Goal: Information Seeking & Learning: Learn about a topic

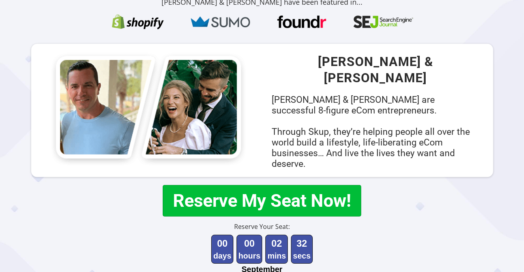
scroll to position [316, 0]
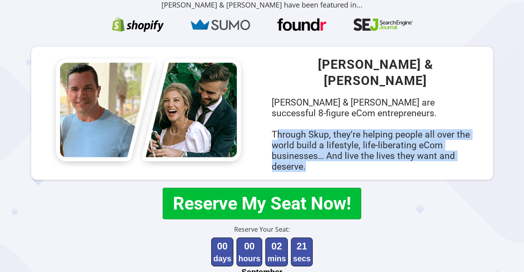
drag, startPoint x: 276, startPoint y: 117, endPoint x: 405, endPoint y: 150, distance: 132.9
click at [405, 150] on div "Through Skup, they’re helping people all over the world build a lifestyle, life…" at bounding box center [375, 150] width 207 height 43
click at [447, 148] on div "Through Skup, they’re helping people all over the world build a lifestyle, life…" at bounding box center [375, 150] width 207 height 43
click at [480, 134] on div "[PERSON_NAME] & [PERSON_NAME] [PERSON_NAME] & [PERSON_NAME] are successful 8-fi…" at bounding box center [375, 112] width 215 height 117
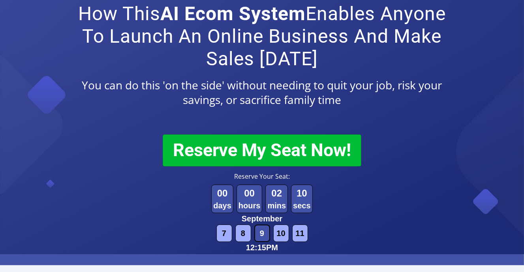
scroll to position [0, 0]
